Goal: Transaction & Acquisition: Purchase product/service

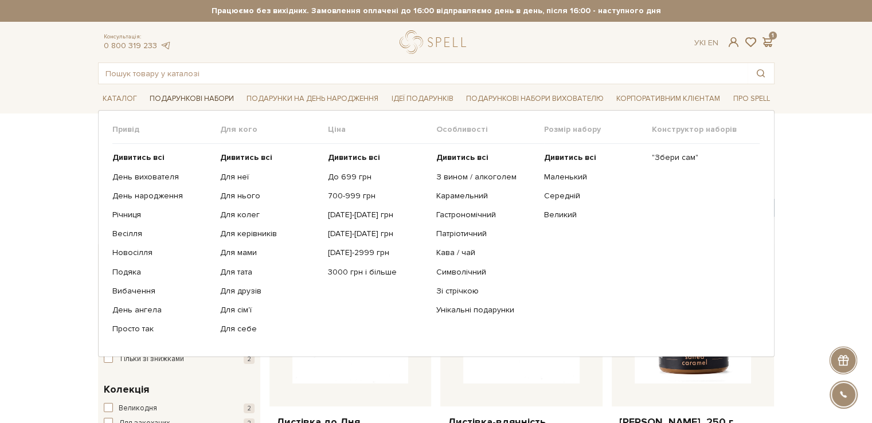
click at [213, 97] on link "Подарункові набори" at bounding box center [191, 99] width 93 height 18
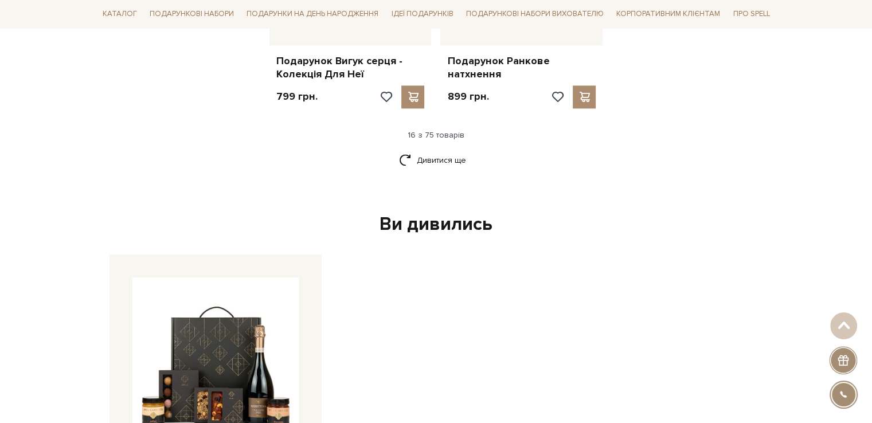
scroll to position [1548, 0]
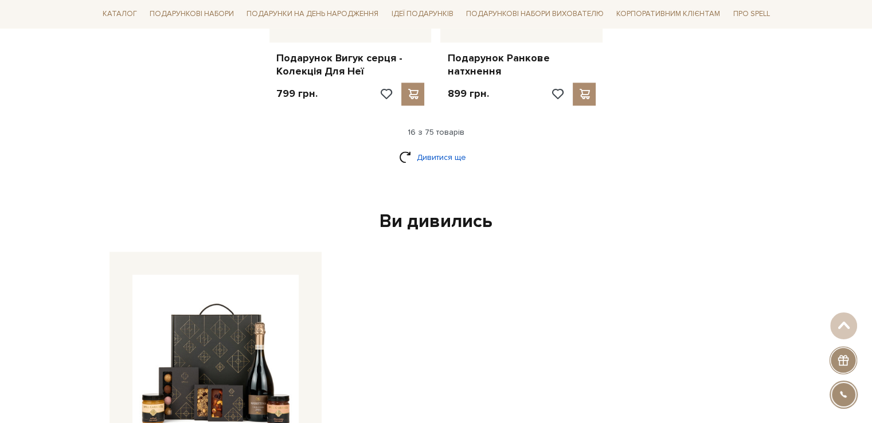
click at [426, 152] on link "Дивитися ще" at bounding box center [436, 157] width 75 height 20
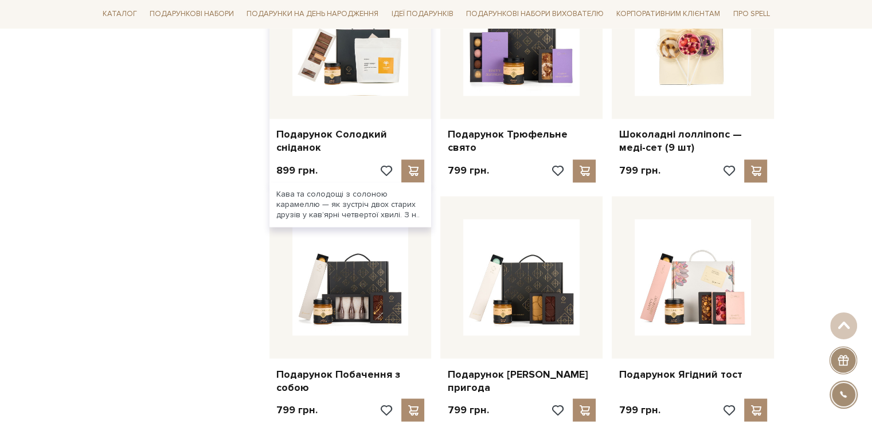
scroll to position [2121, 0]
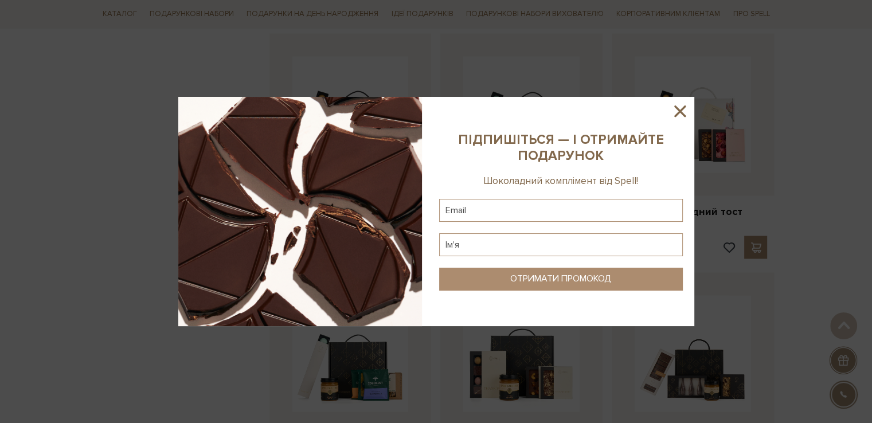
click at [676, 116] on icon at bounding box center [679, 110] width 19 height 19
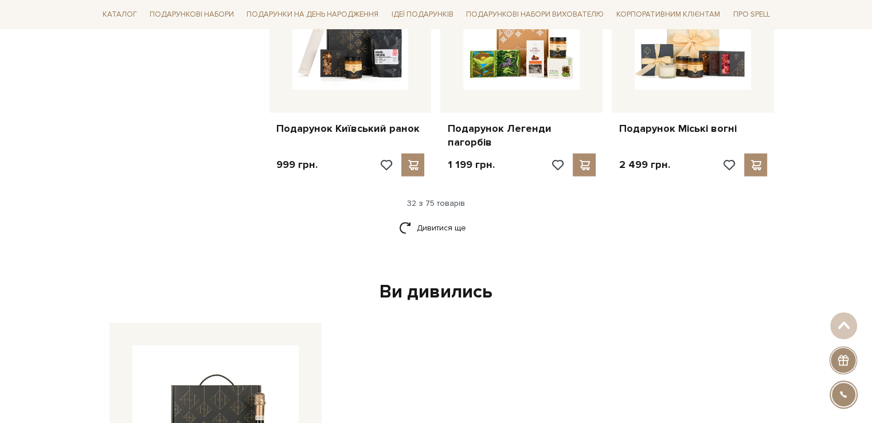
scroll to position [2809, 0]
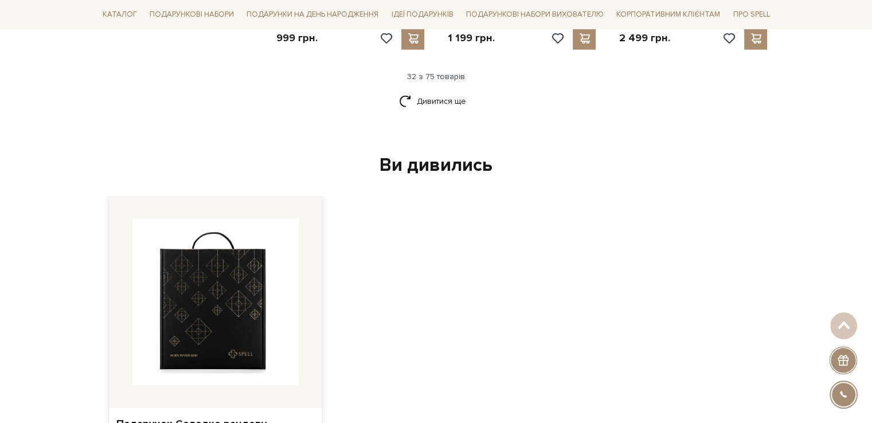
click at [271, 236] on img at bounding box center [215, 302] width 166 height 166
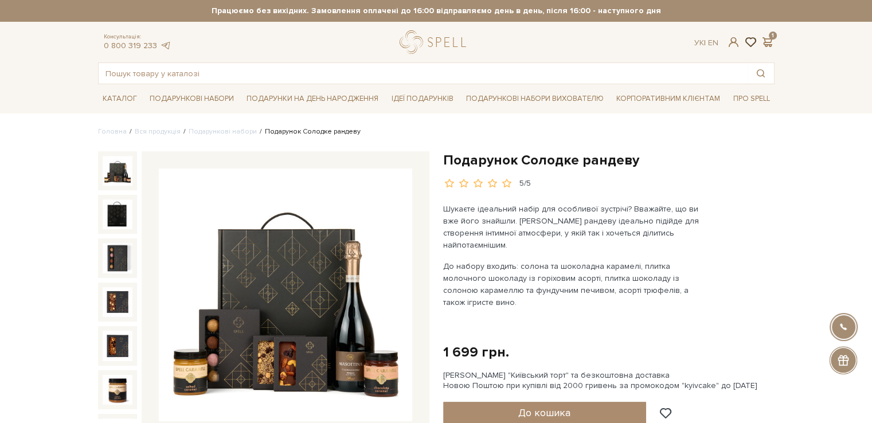
click at [754, 37] on span at bounding box center [751, 42] width 14 height 12
click at [768, 41] on span at bounding box center [768, 42] width 14 height 12
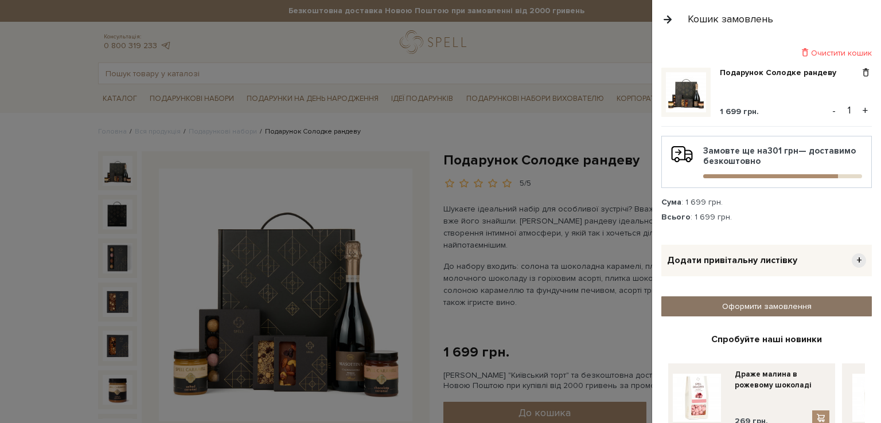
click at [753, 303] on link "Оформити замовлення" at bounding box center [766, 306] width 210 height 20
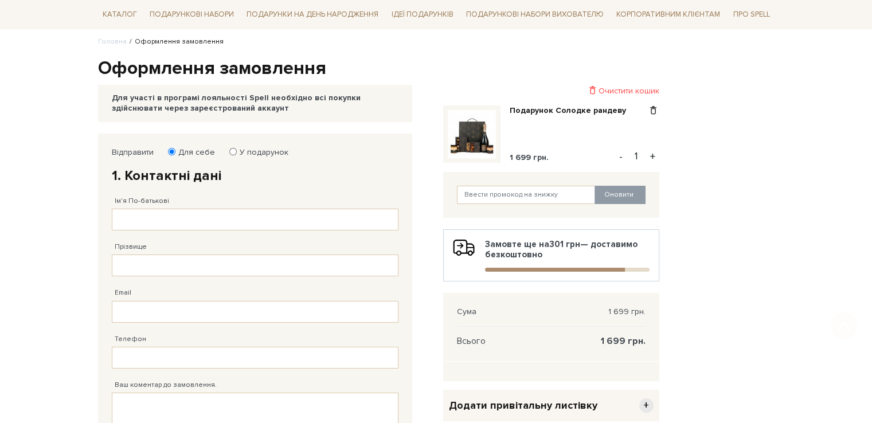
scroll to position [172, 0]
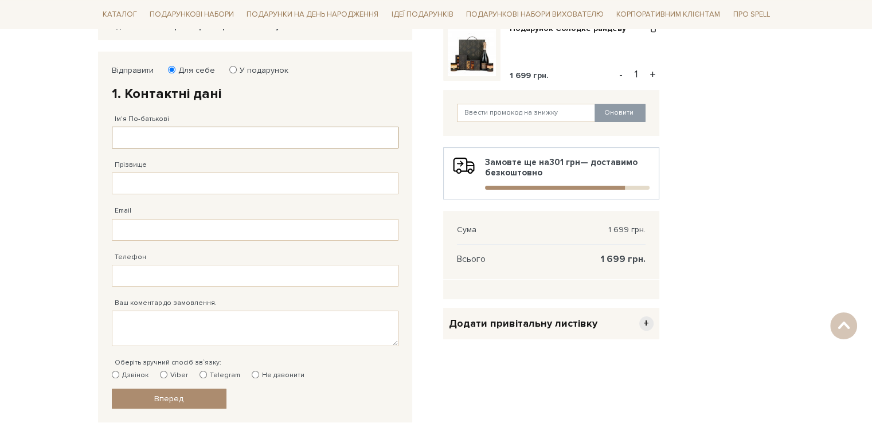
click at [280, 128] on input "Ім'я По-батькові" at bounding box center [255, 138] width 287 height 22
type input "L"
type input "Дарья"
click at [206, 182] on input "Прізвище" at bounding box center [255, 184] width 287 height 22
type input "Максимівна"
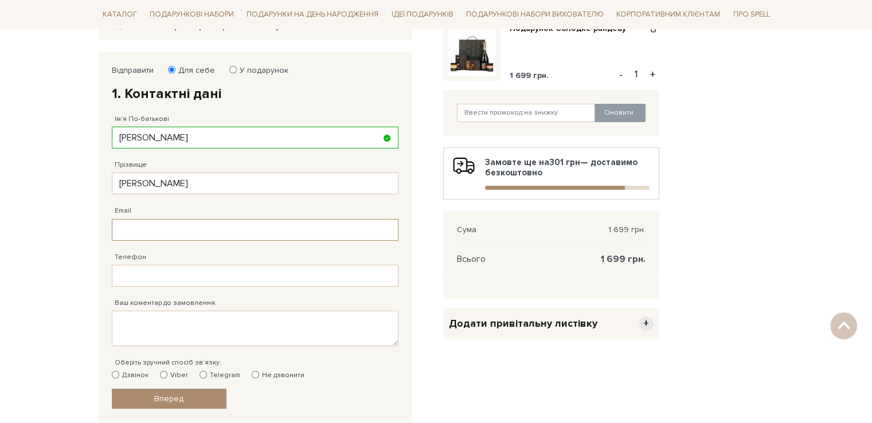
click at [204, 228] on input "Email" at bounding box center [255, 230] width 287 height 22
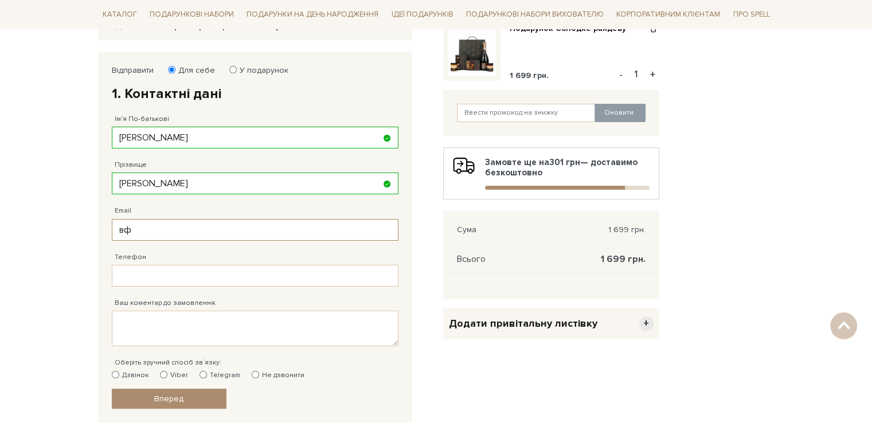
type input "в"
type input "dara3008@gmail.com"
click at [204, 267] on input "Телефон" at bounding box center [255, 276] width 287 height 22
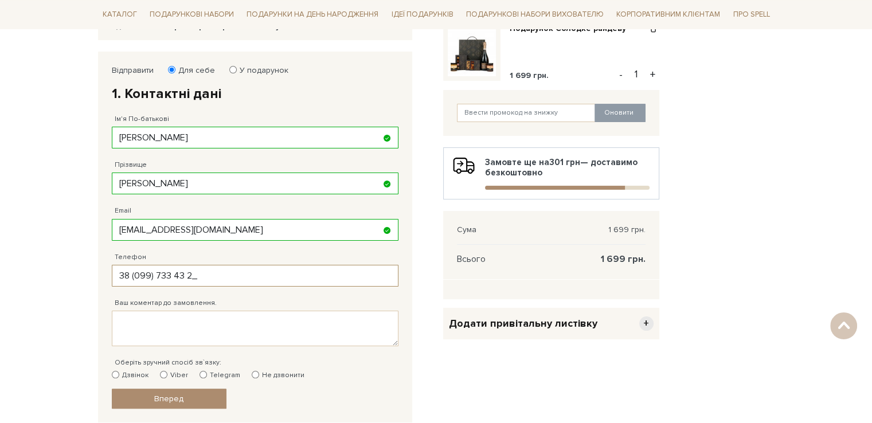
type input "38 (099) 733 43 26"
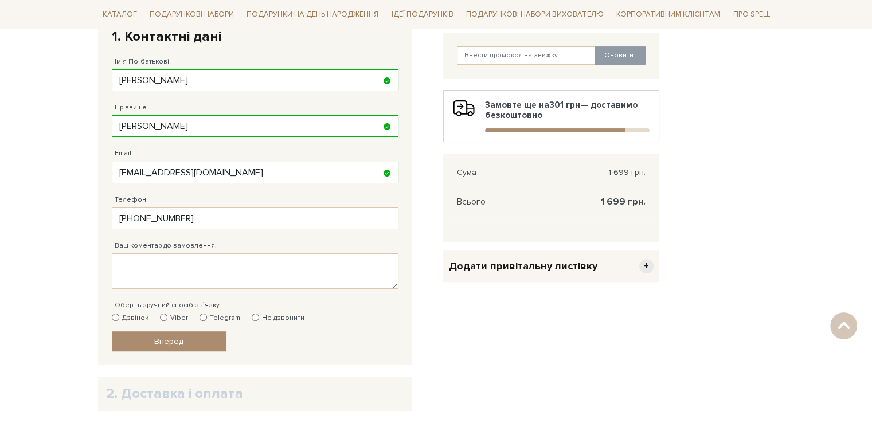
click at [203, 316] on input "Telegram" at bounding box center [202, 317] width 7 height 7
radio input "true"
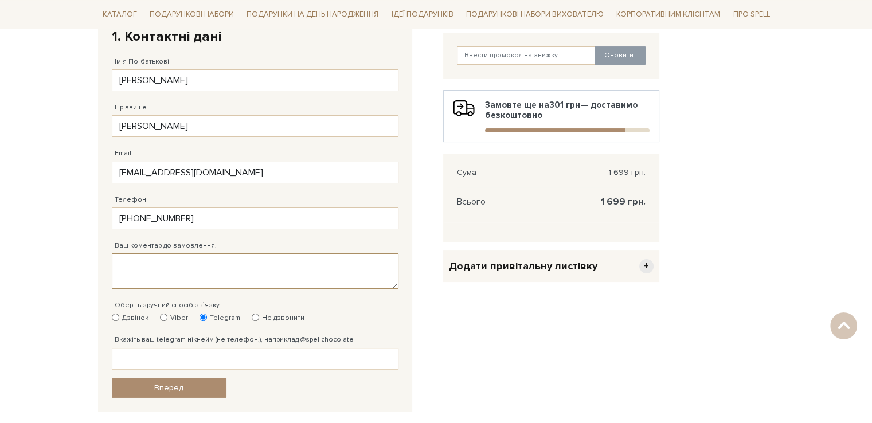
click at [242, 269] on textarea "Ваш коментар до замовлення." at bounding box center [255, 271] width 287 height 36
click at [202, 367] on input "Вкажіть ваш telegram нікнейм (не телефон!), наприклад @spellchocolate" at bounding box center [255, 359] width 287 height 22
paste input "@dara_3008"
type input "@dara_3008"
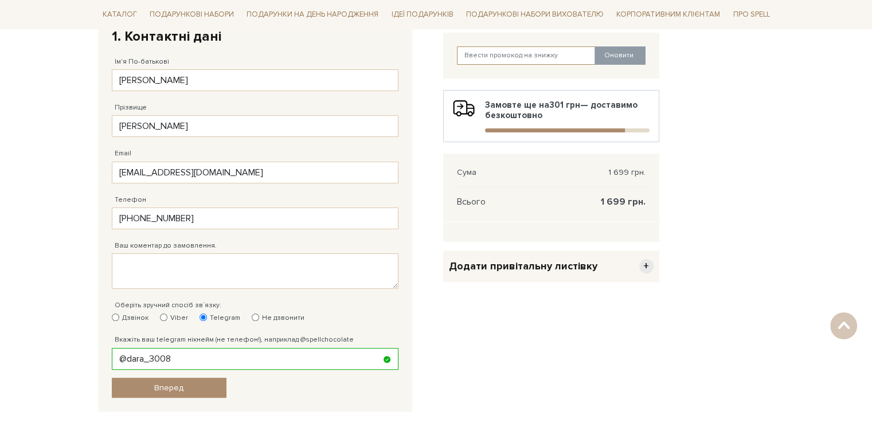
click at [532, 57] on input "text" at bounding box center [526, 55] width 139 height 18
paste input "SweetGift"
type input "SweetGift"
click at [627, 49] on button "Оновити" at bounding box center [619, 55] width 51 height 18
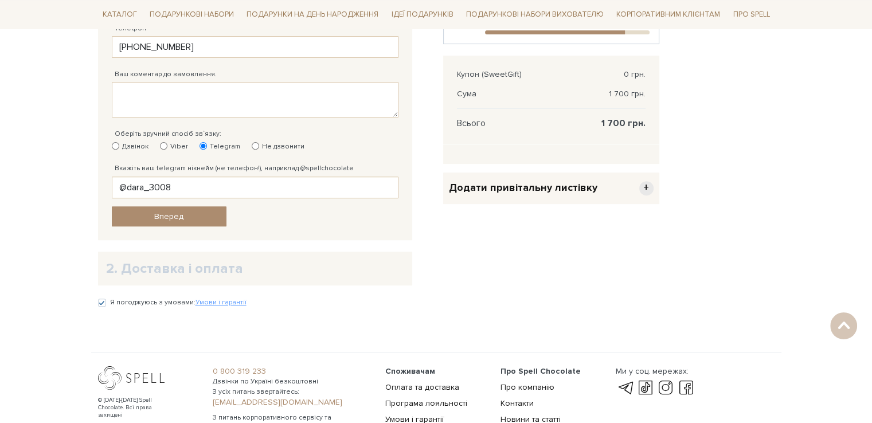
scroll to position [401, 0]
click at [190, 214] on link "Вперед" at bounding box center [169, 216] width 115 height 20
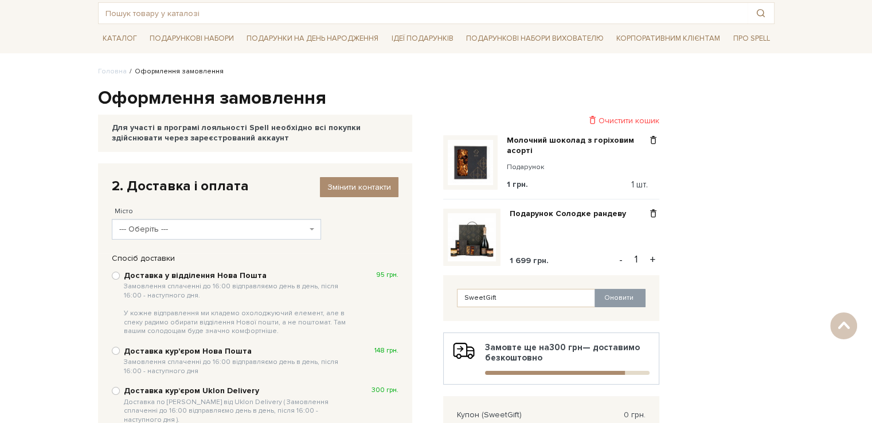
scroll to position [51, 0]
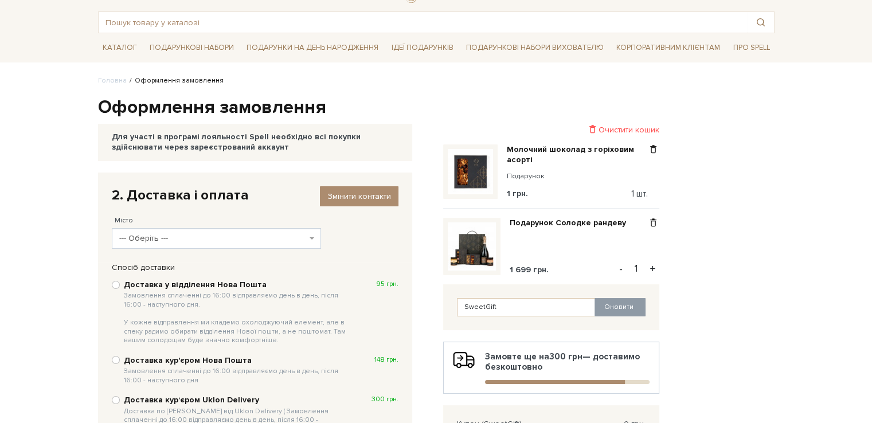
click at [187, 245] on span "--- Оберіть ---" at bounding box center [216, 238] width 209 height 21
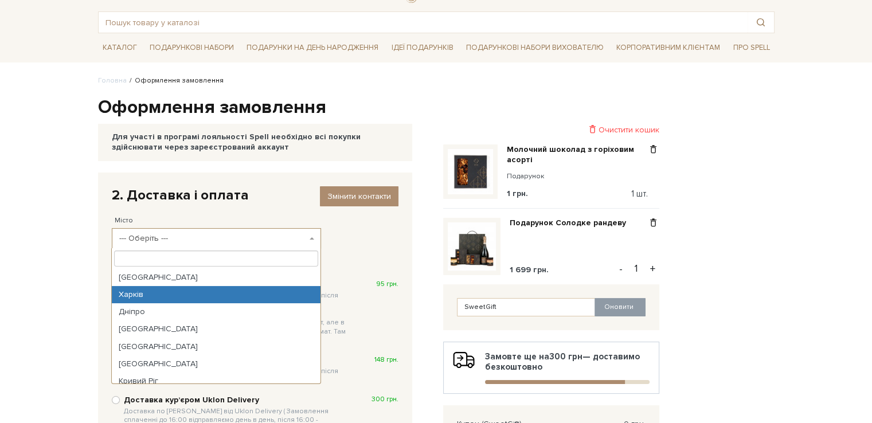
select select "Харків"
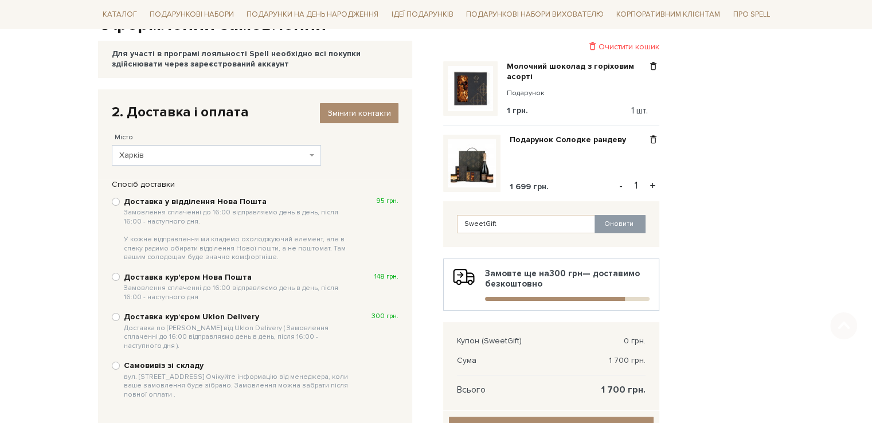
scroll to position [166, 0]
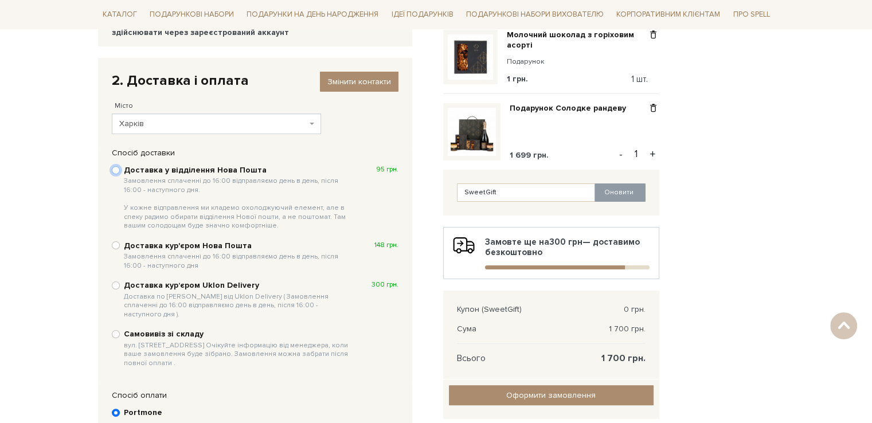
click at [116, 169] on input "Доставка у відділення Нова Пошта Замовлення сплаченні до 16:00 відправляємо ден…" at bounding box center [116, 170] width 8 height 8
radio input "true"
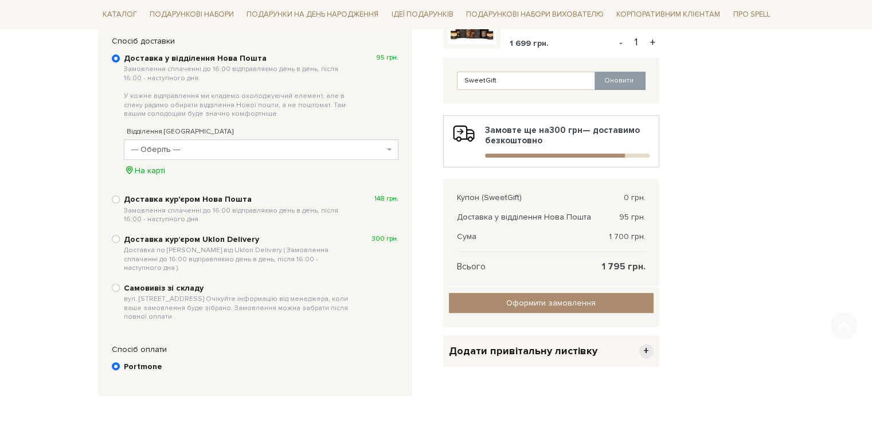
scroll to position [287, 0]
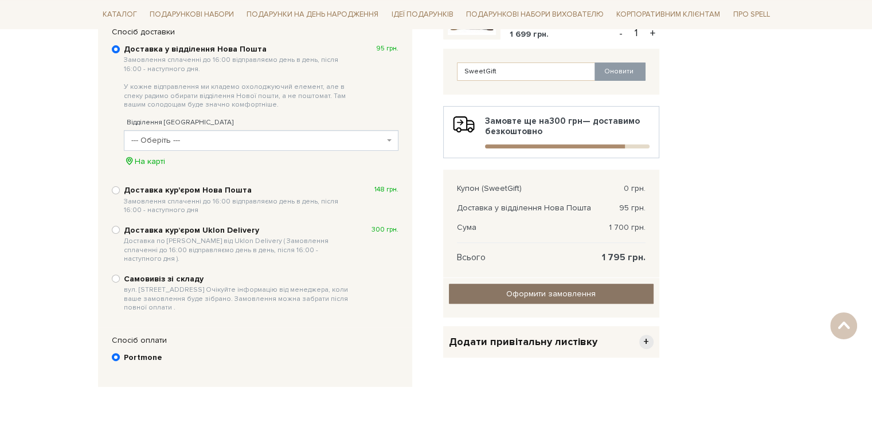
click at [551, 292] on input "Оформити замовлення" at bounding box center [551, 294] width 205 height 20
